Goal: Information Seeking & Learning: Learn about a topic

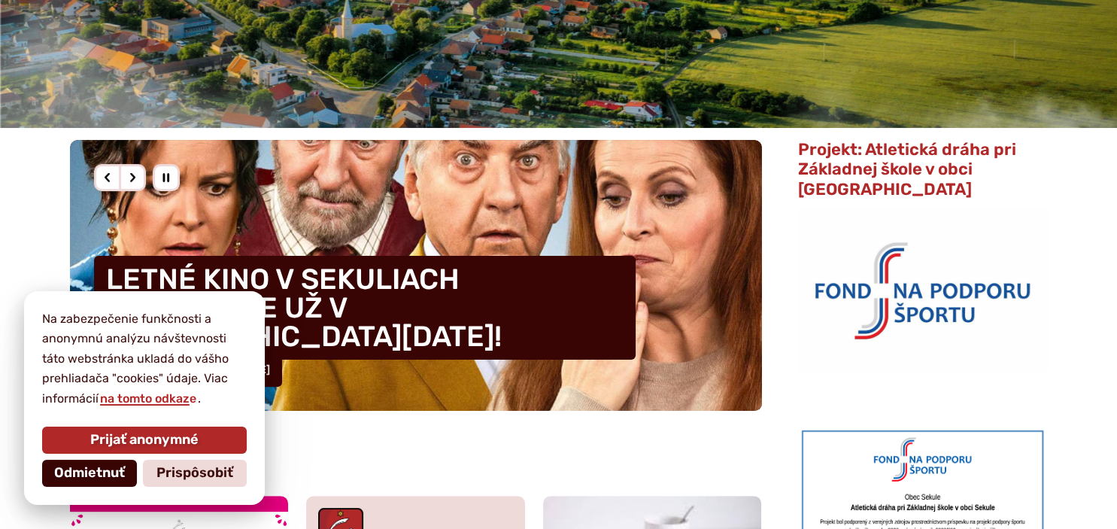
click at [81, 472] on span "Odmietnuť" at bounding box center [89, 473] width 71 height 17
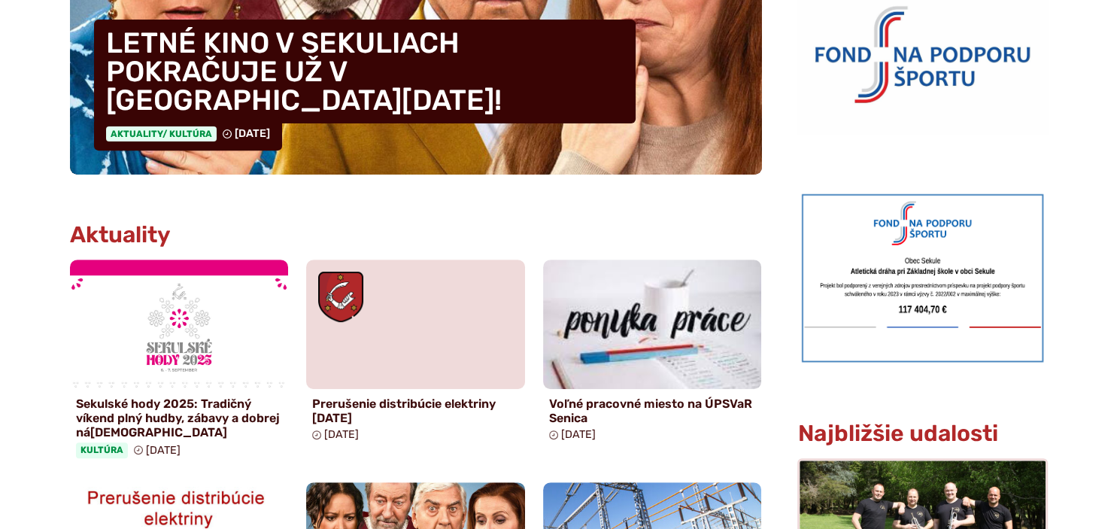
scroll to position [556, 0]
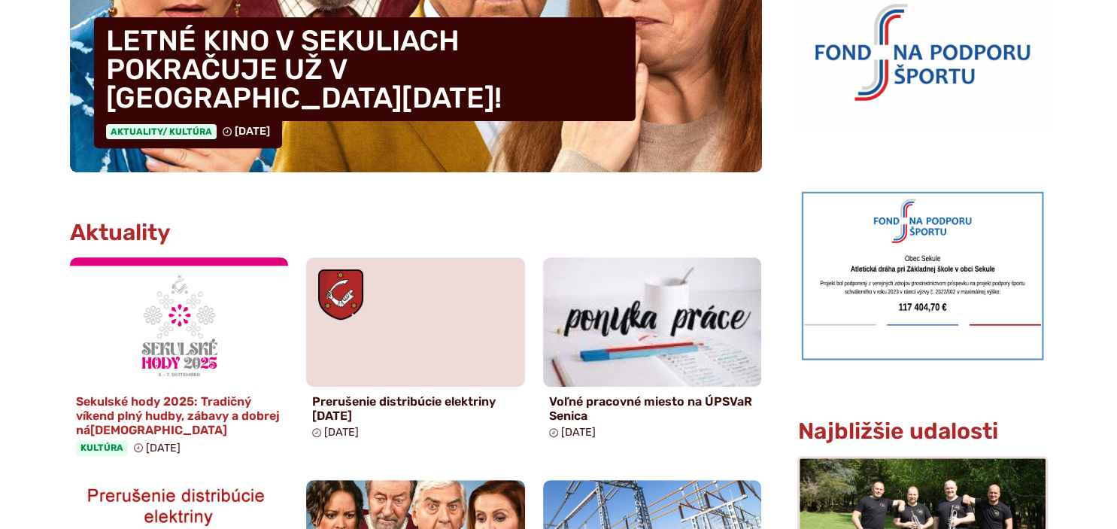
click at [185, 409] on h4 "Sekulské hody 2025: Tradičný víkend plný hudby, zábavy a dobrej ná[DEMOGRAPHIC_…" at bounding box center [179, 416] width 207 height 44
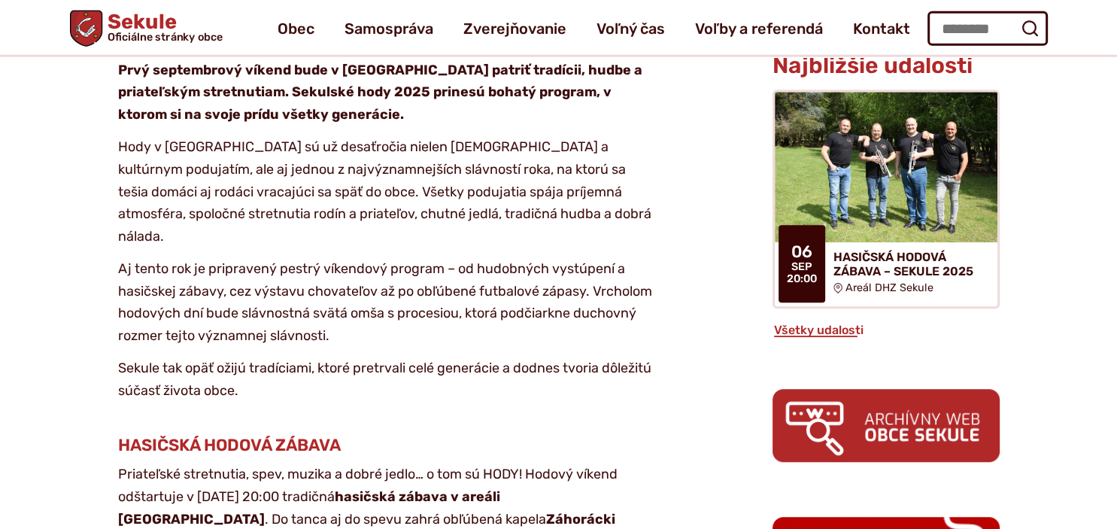
scroll to position [794, 0]
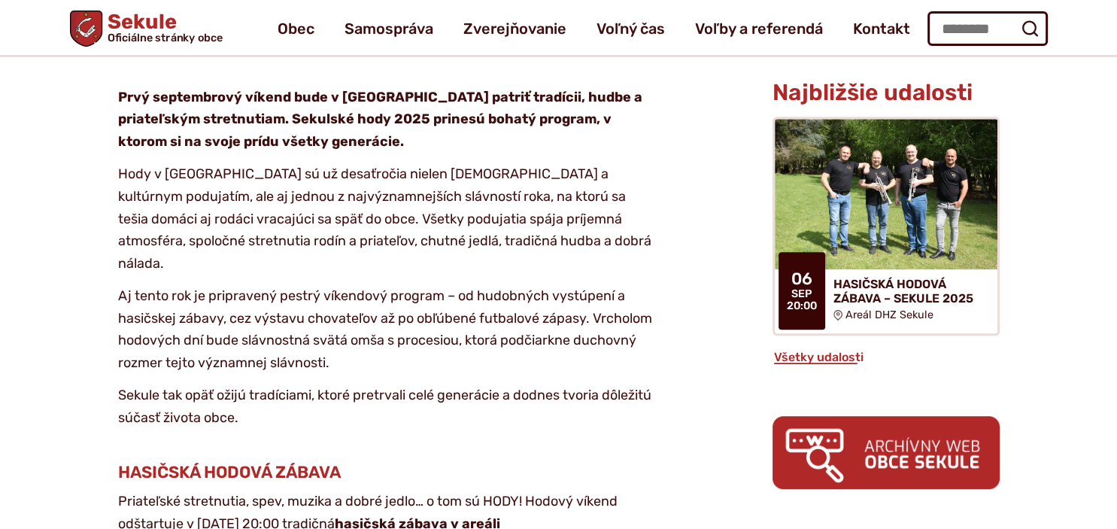
click at [174, 163] on p "Hody v Sekuliach sú už desaťročia nielen cirkevným a kultúrnym podujatím, ale a…" at bounding box center [385, 218] width 534 height 111
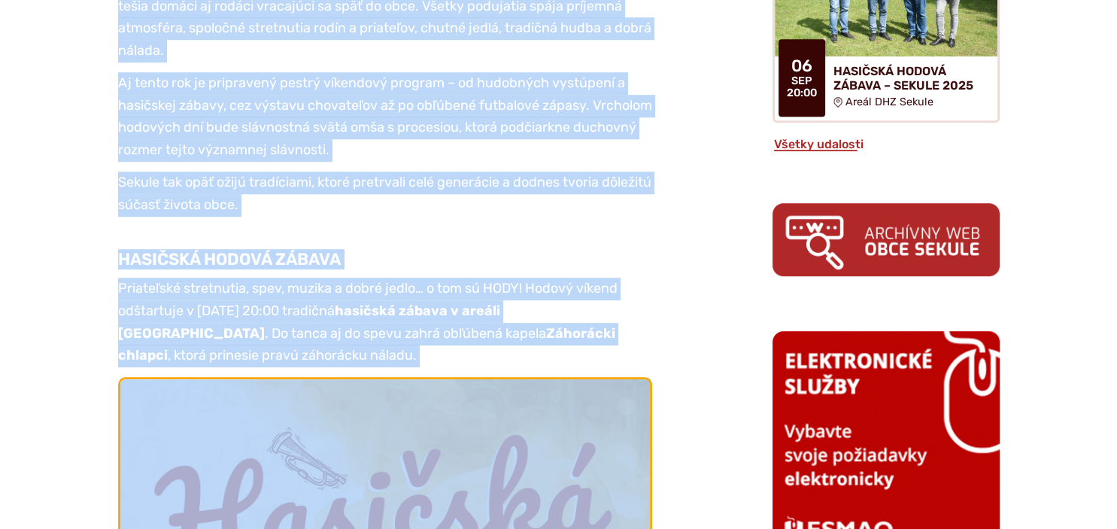
scroll to position [1023, 0]
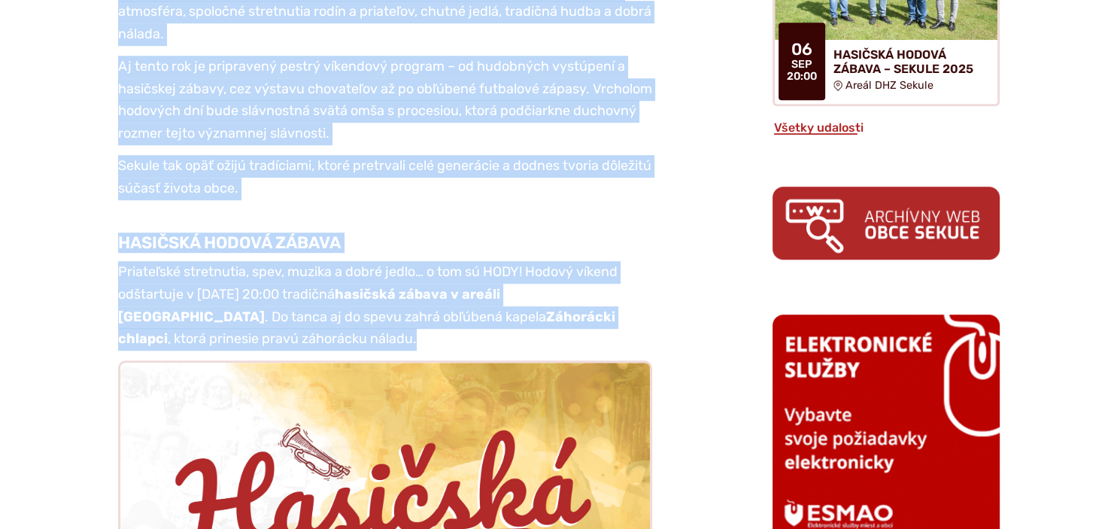
drag, startPoint x: 108, startPoint y: 132, endPoint x: 406, endPoint y: 272, distance: 329.8
copy article "Prvý septembrový víkend bude v Sekuliach patriť tradícii, hudbe a priateľským s…"
click at [396, 234] on h4 "HASIČSKÁ HODOVÁ ZÁBAVA" at bounding box center [385, 244] width 534 height 20
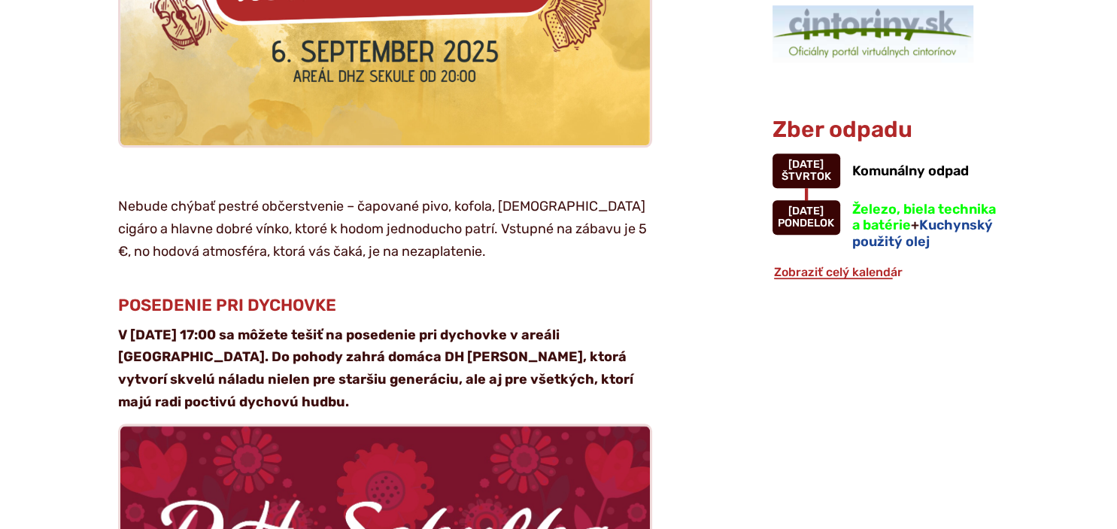
scroll to position [1659, 0]
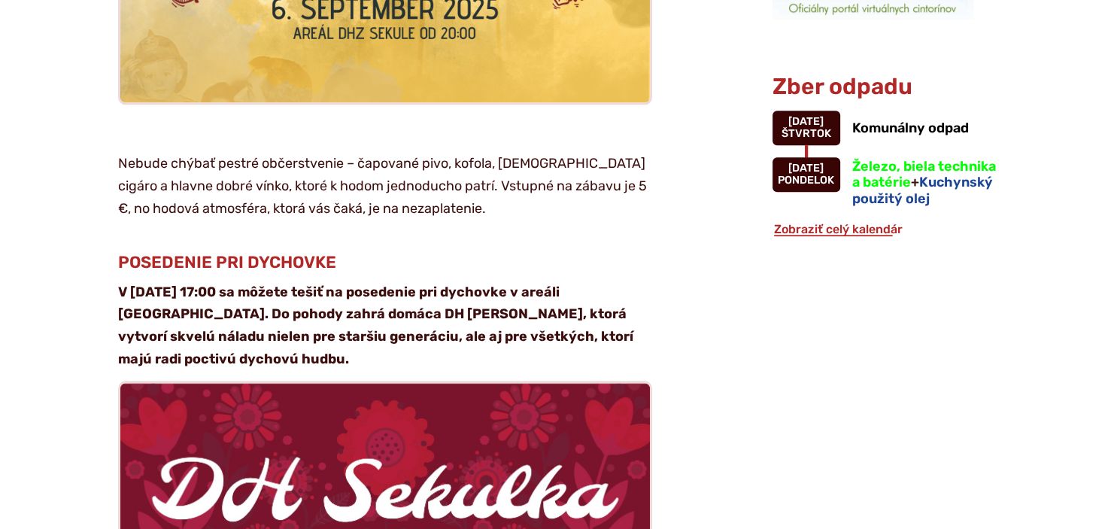
drag, startPoint x: 92, startPoint y: 108, endPoint x: 245, endPoint y: 313, distance: 255.3
copy article "Nebude chýbať pestré občerstvenie – čapované pivo, kofola, grilované cigáro a h…"
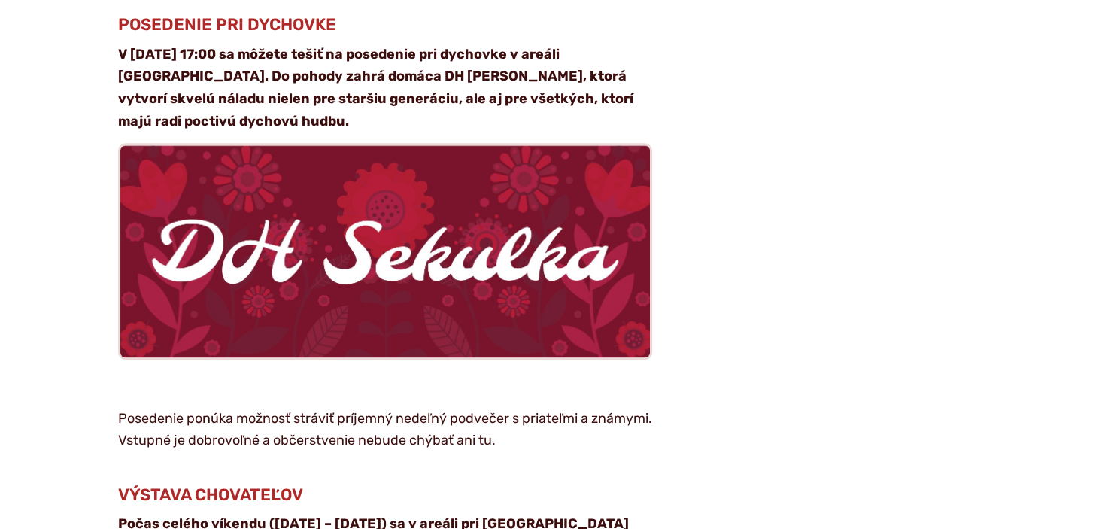
scroll to position [2056, 0]
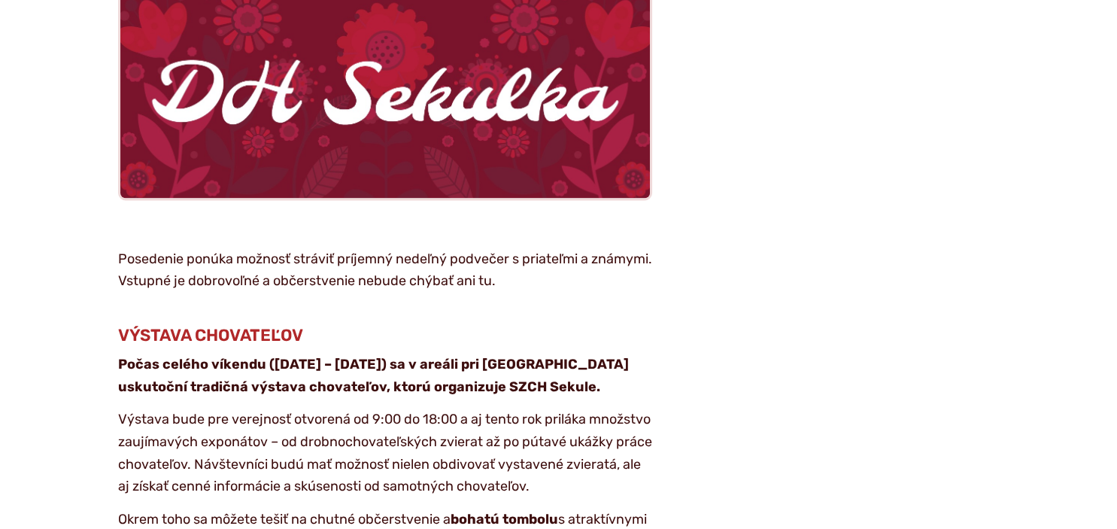
drag, startPoint x: 112, startPoint y: 196, endPoint x: 355, endPoint y: 478, distance: 372.9
click at [355, 478] on article "Kategória Kultúra Pozvánka Prvý septembrový víkend bude v Sekuliach patriť trad…" at bounding box center [397, 538] width 703 height 4278
copy article "Posedenie ponúka možnosť stráviť príjemný nedeľný podvečer s priateľmi a známym…"
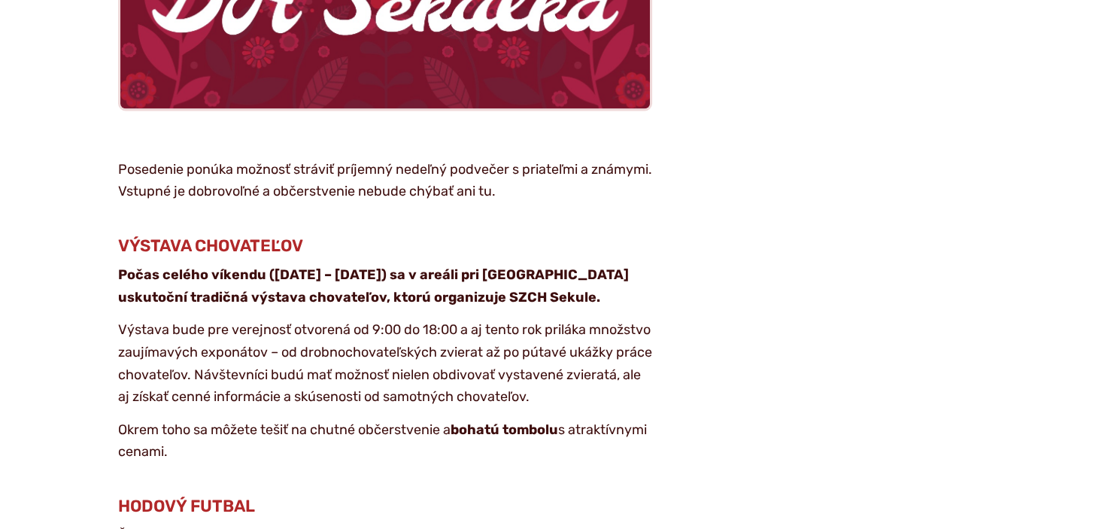
scroll to position [2374, 0]
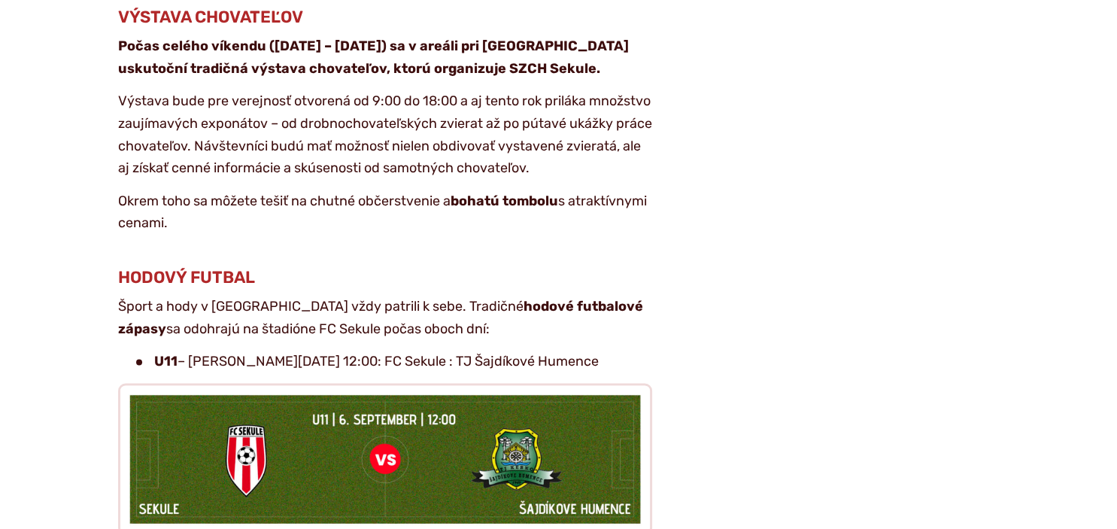
drag, startPoint x: 64, startPoint y: 205, endPoint x: 507, endPoint y: 283, distance: 450.0
click at [507, 283] on article "Kategória Kultúra Pozvánka Prvý septembrový víkend bude v Sekuliach patriť trad…" at bounding box center [397, 220] width 703 height 4278
click at [354, 229] on article "Kategória Kultúra Pozvánka Prvý septembrový víkend bude v Sekuliach patriť trad…" at bounding box center [397, 220] width 703 height 4278
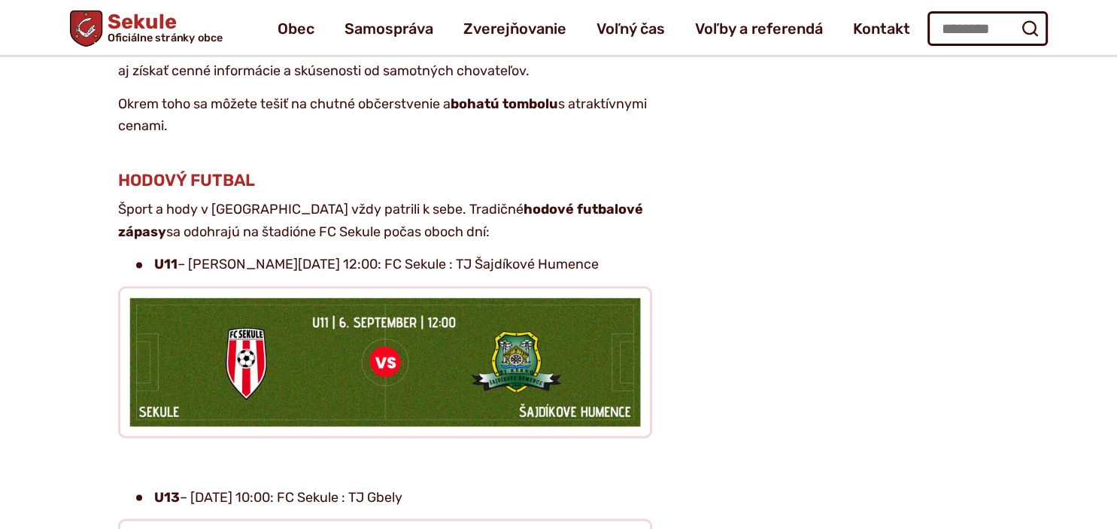
scroll to position [2453, 0]
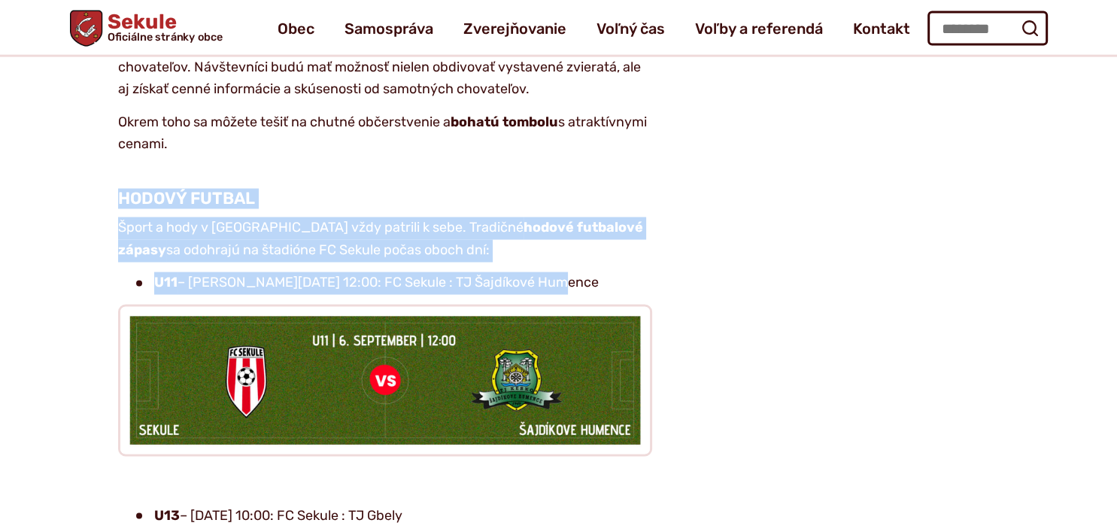
drag, startPoint x: 110, startPoint y: 137, endPoint x: 577, endPoint y: 229, distance: 476.1
click at [577, 229] on article "Kategória Kultúra Pozvánka Prvý septembrový víkend bude v Sekuliach patriť trad…" at bounding box center [397, 142] width 703 height 4278
copy article "HODOVÝ FUTBAL Šport a hody v Sekuliach vždy patrili k sebe. Tradičné hodové fut…"
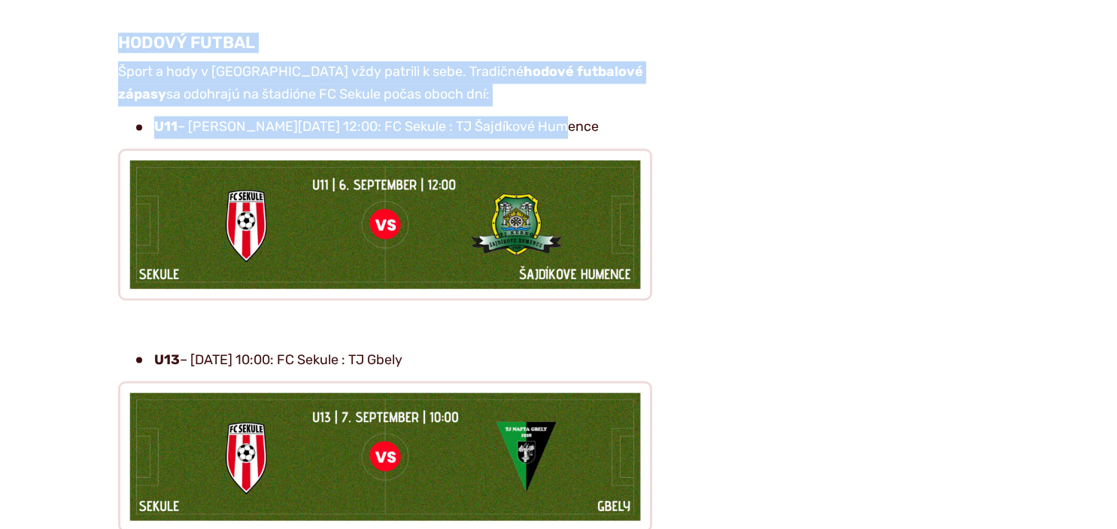
scroll to position [2612, 0]
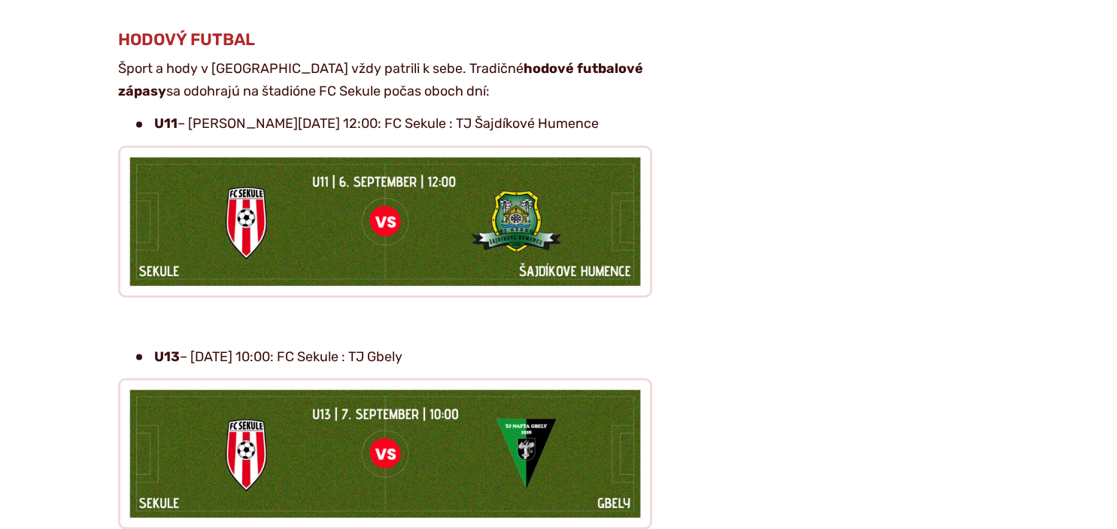
drag, startPoint x: 122, startPoint y: 293, endPoint x: 551, endPoint y: 296, distance: 428.9
click at [551, 345] on ul "U13 – nedeľa 7. 9. o 10:00: FC Sekule : TJ Gbely" at bounding box center [385, 356] width 534 height 23
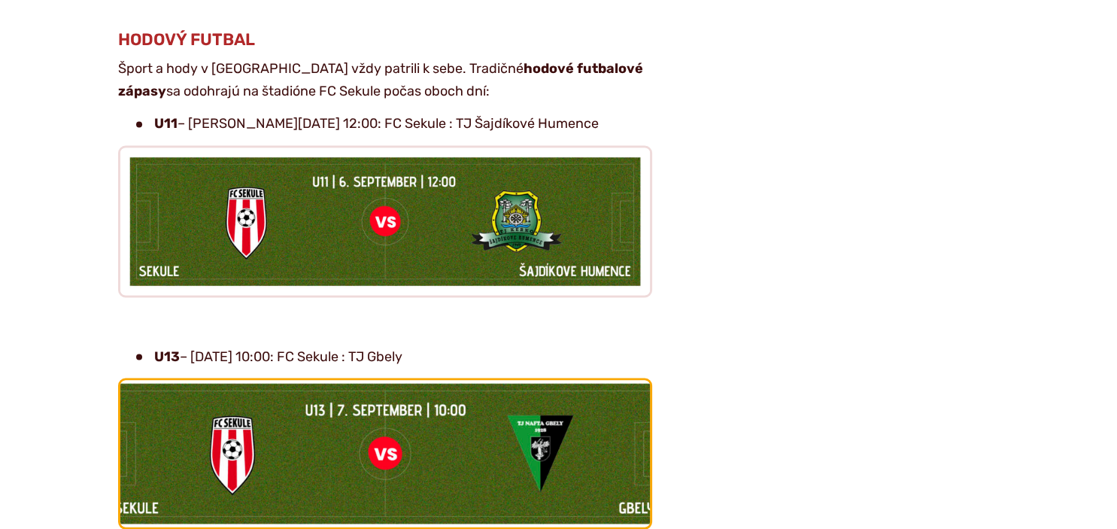
copy li "U13 – nedeľa 7. 9. o 10:00: FC Sekule : TJ Gbely"
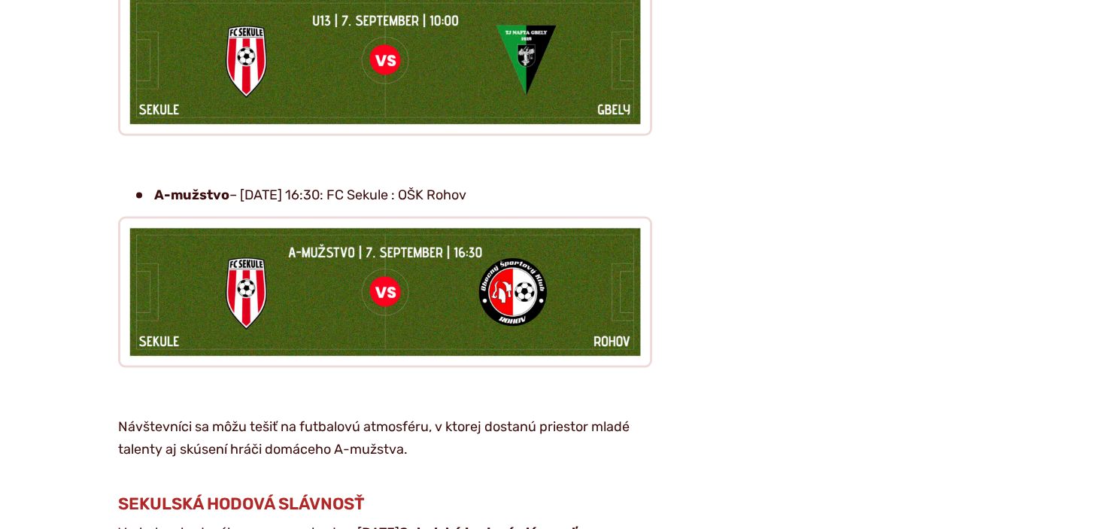
scroll to position [3009, 0]
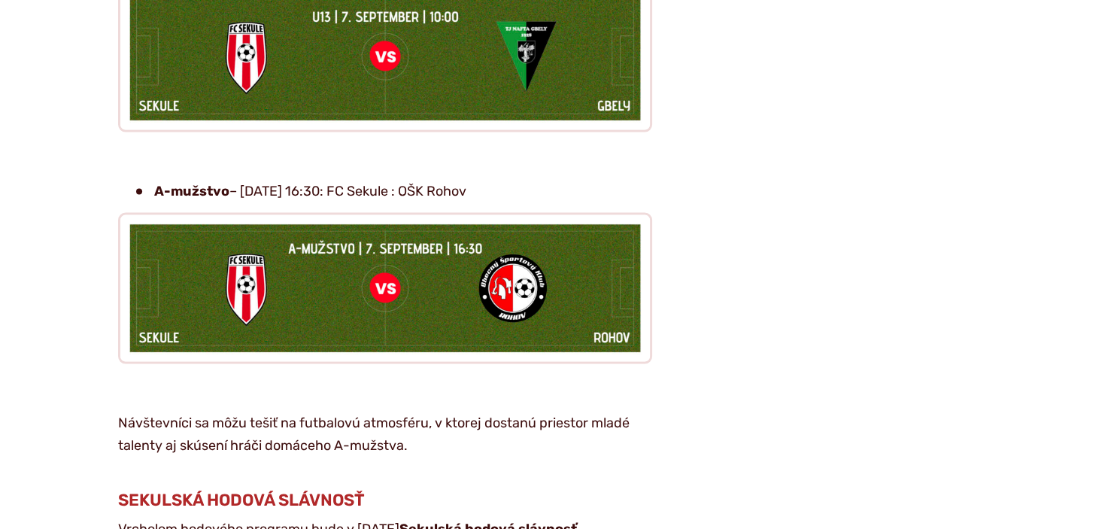
drag, startPoint x: 130, startPoint y: 132, endPoint x: 579, endPoint y: 138, distance: 449.2
click at [579, 180] on ul "A-mužstvo – nedeľa 7. 9. o 16:30: FC Sekule : OŠK Rohov" at bounding box center [385, 191] width 534 height 23
copy li "A-mužstvo – nedeľa 7. 9. o 16:30: FC Sekule : OŠK Rohov"
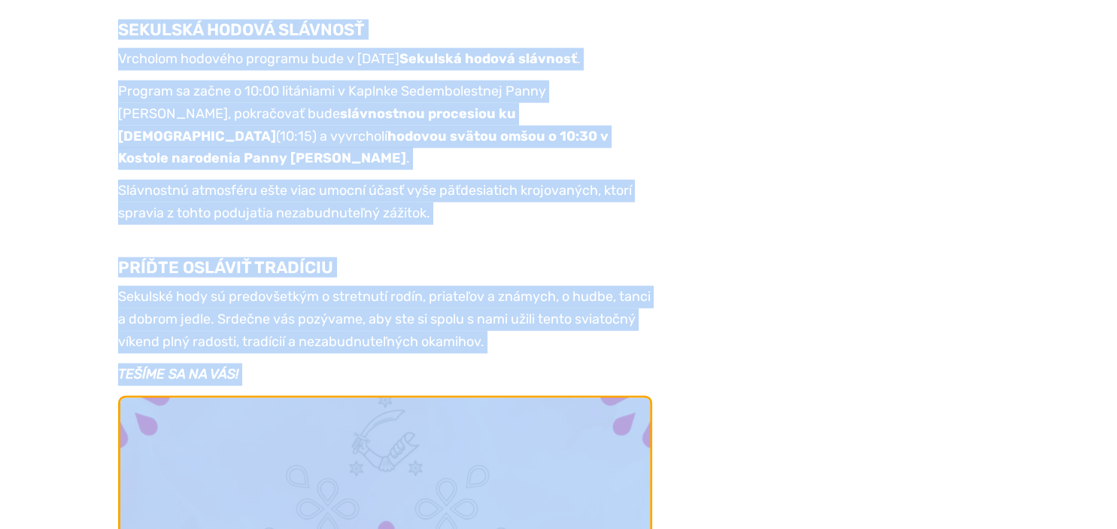
scroll to position [3626, 0]
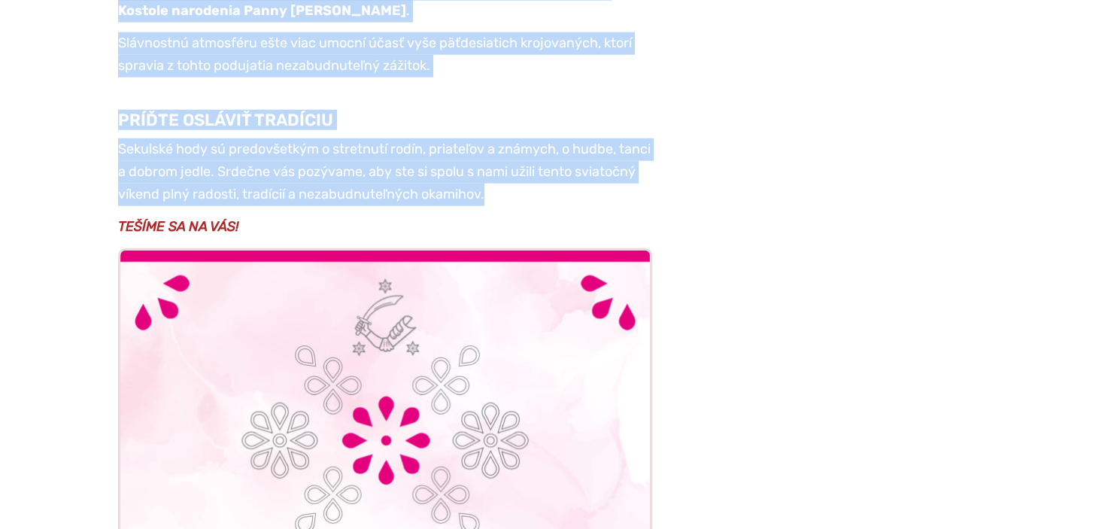
drag, startPoint x: 104, startPoint y: 182, endPoint x: 597, endPoint y: 138, distance: 495.5
copy article "Návštevníci sa môžu tešiť na futbalovú atmosféru, v ktorej dostanú priestor mla…"
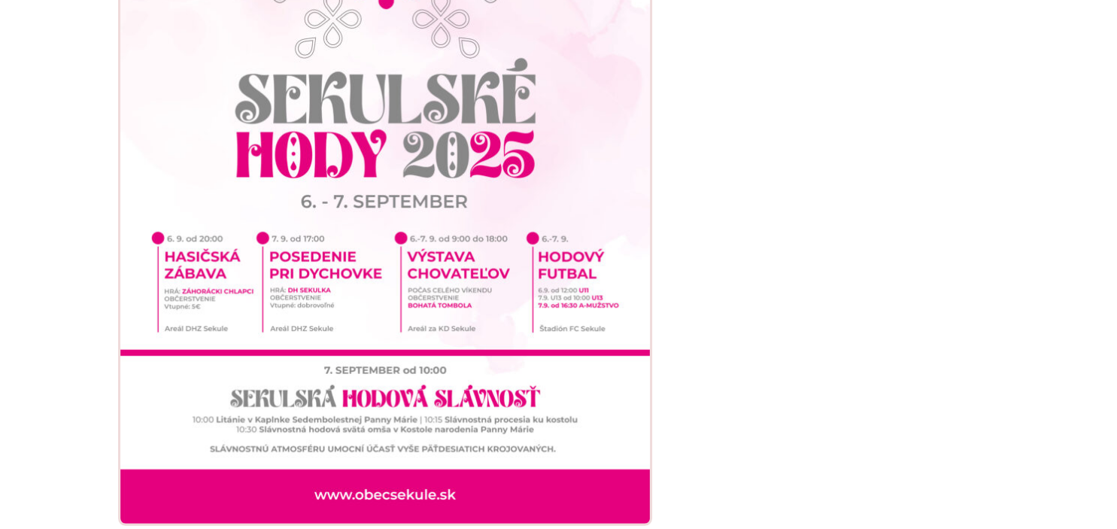
scroll to position [4103, 0]
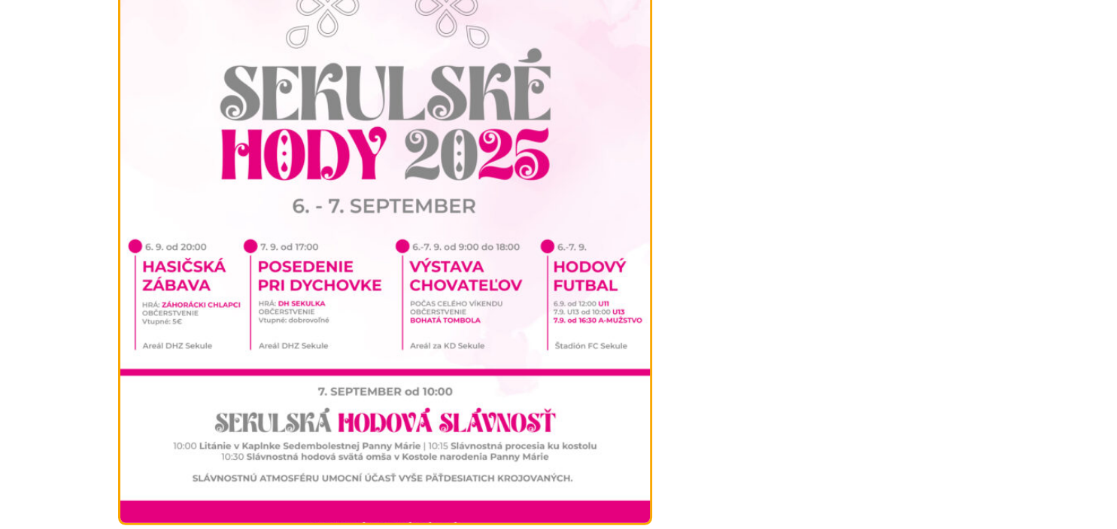
click at [363, 195] on img at bounding box center [384, 148] width 582 height 824
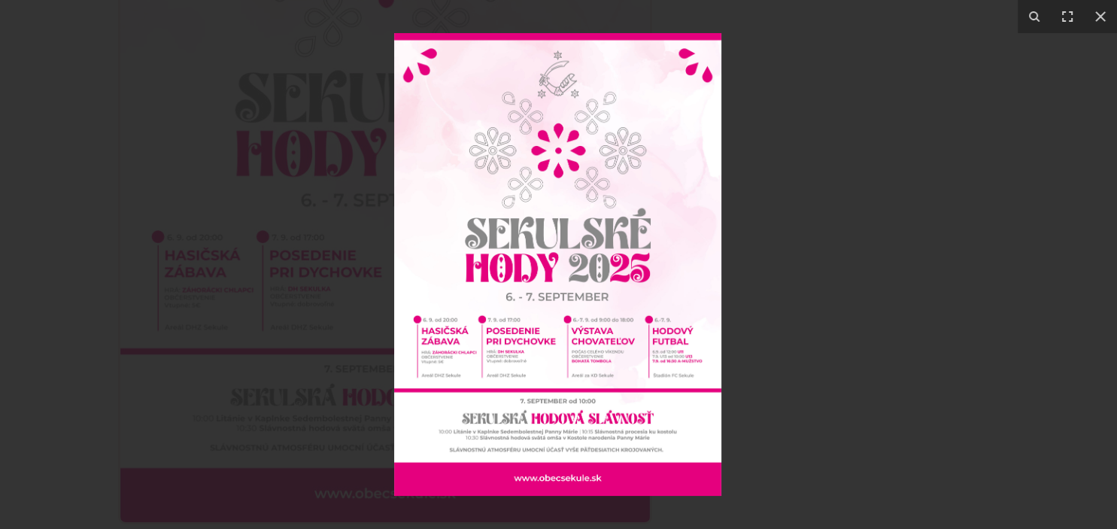
click at [988, 212] on div at bounding box center [558, 264] width 1117 height 529
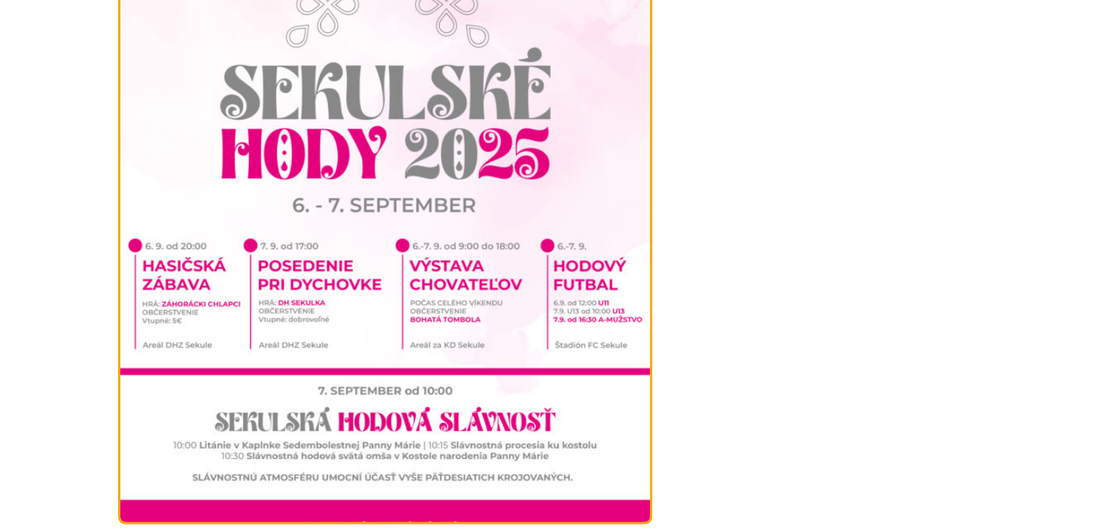
click at [468, 191] on img at bounding box center [384, 148] width 582 height 824
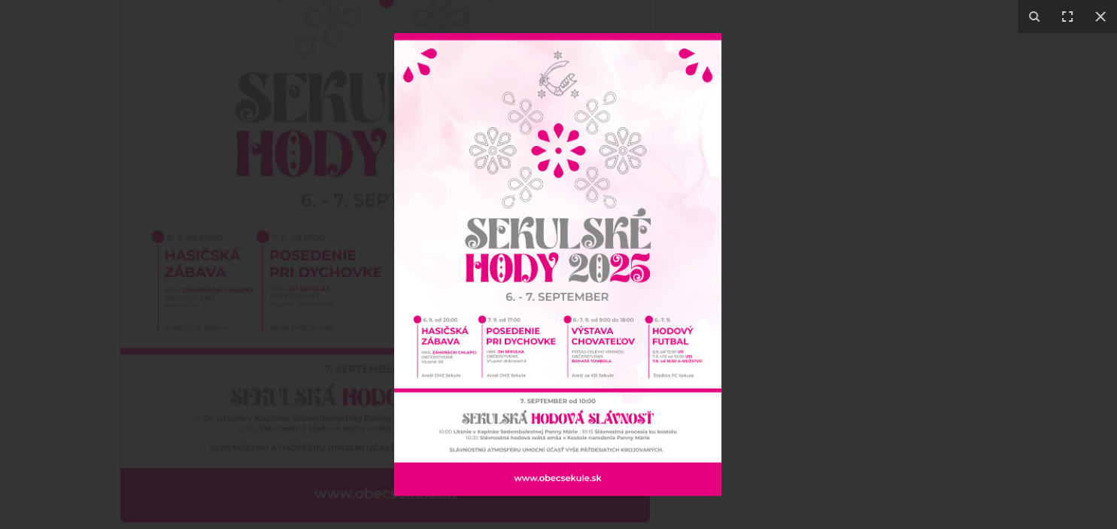
click at [985, 310] on div at bounding box center [558, 264] width 1117 height 529
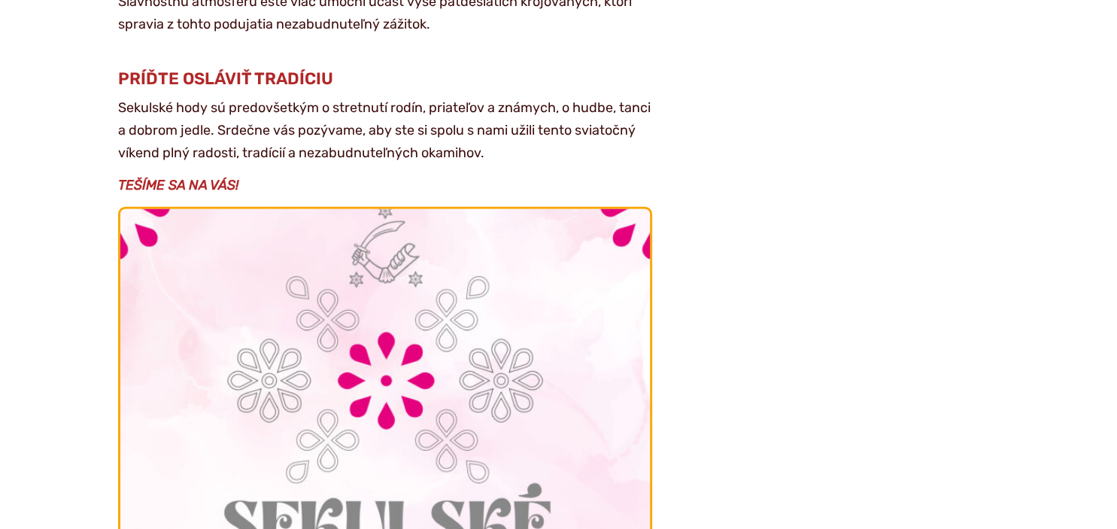
scroll to position [3706, 0]
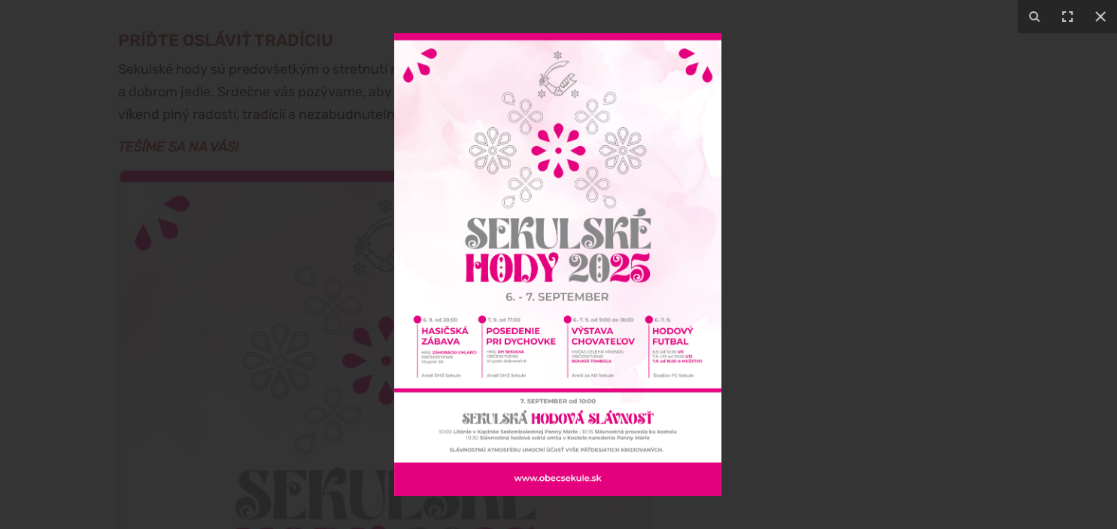
click at [293, 140] on div at bounding box center [558, 264] width 1117 height 529
